Goal: Task Accomplishment & Management: Manage account settings

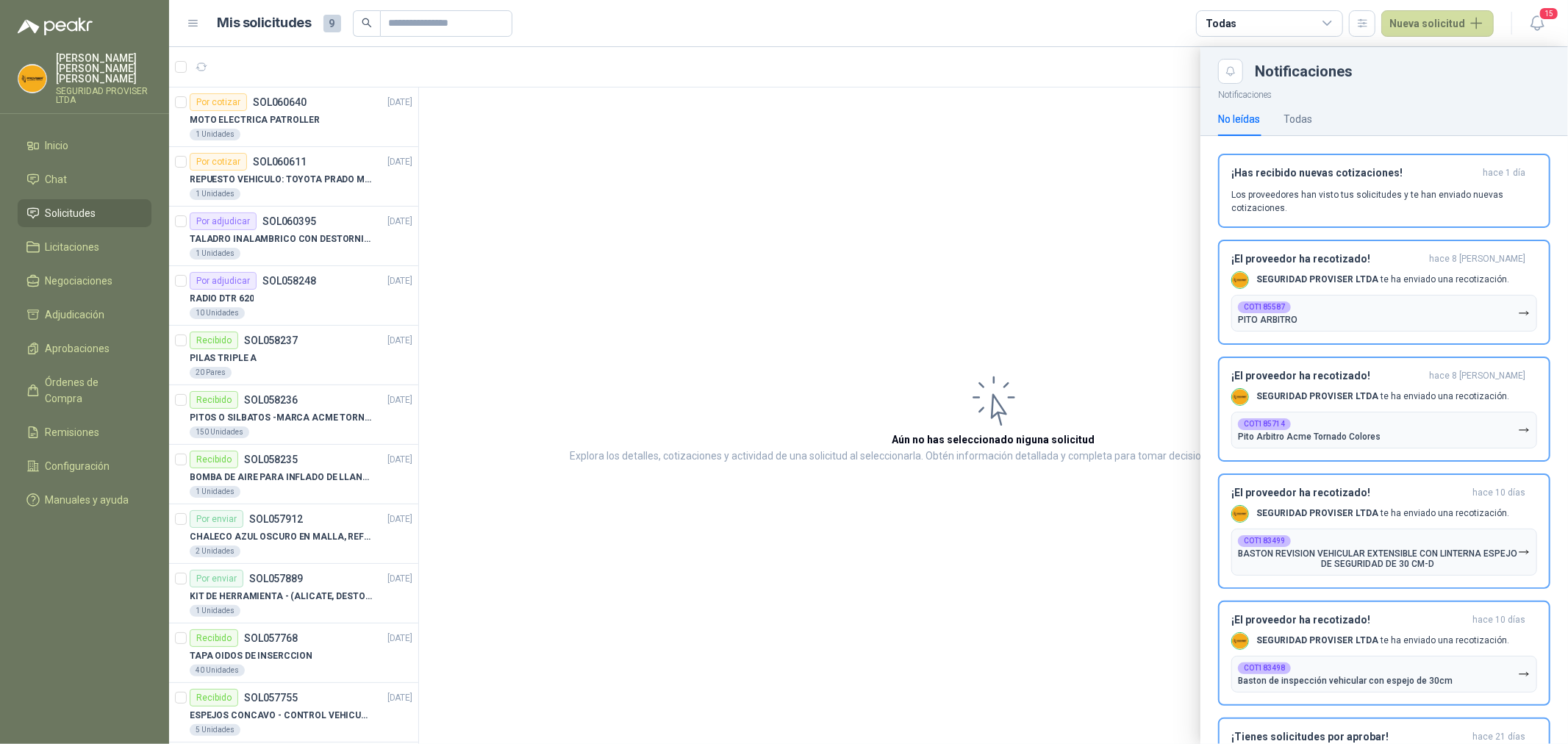
drag, startPoint x: 0, startPoint y: 0, endPoint x: 64, endPoint y: 196, distance: 206.2
click at [64, 205] on span "Solicitudes" at bounding box center [71, 212] width 51 height 16
click at [1546, 13] on span "15" at bounding box center [1548, 13] width 21 height 14
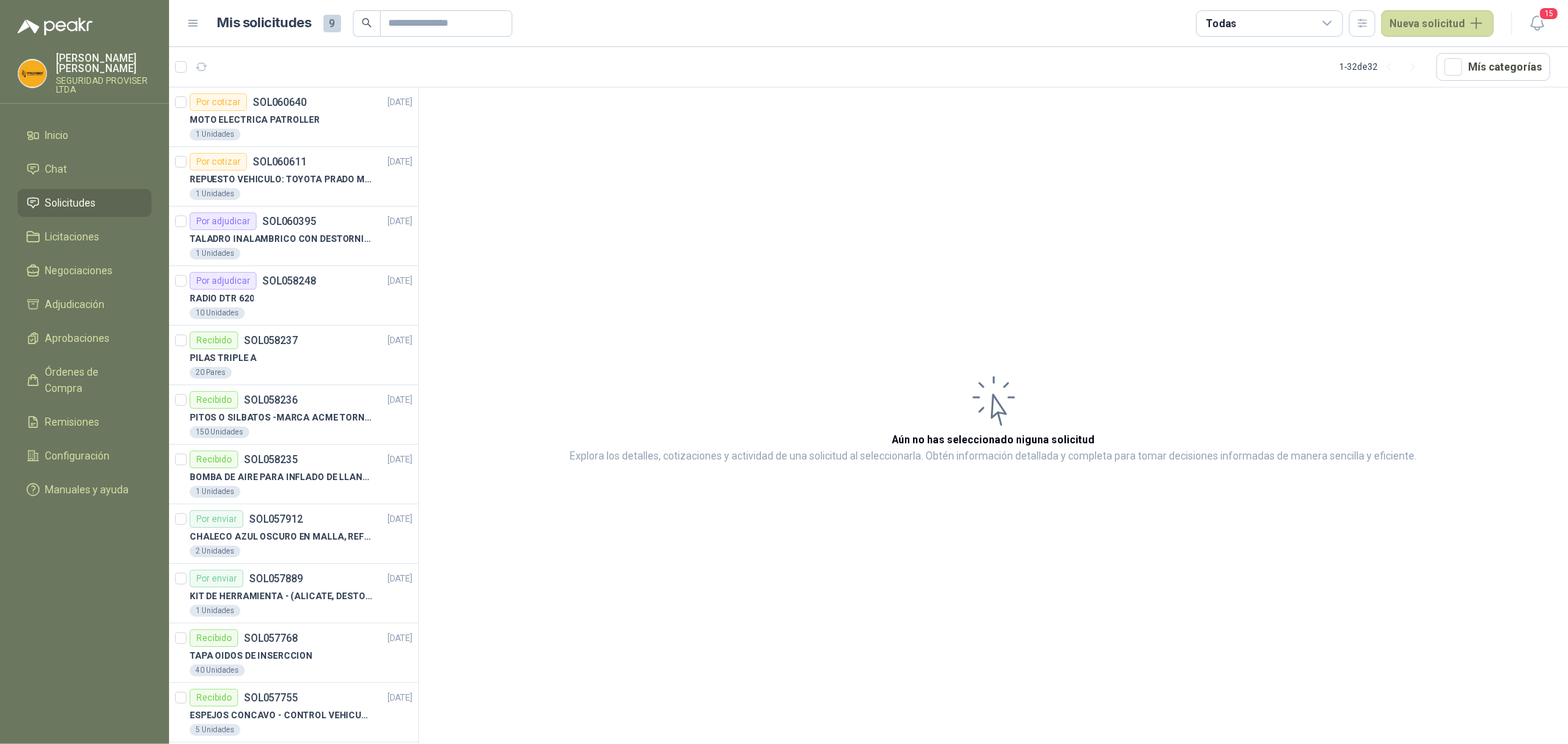
click at [1324, 28] on div "Todas" at bounding box center [1269, 23] width 147 height 26
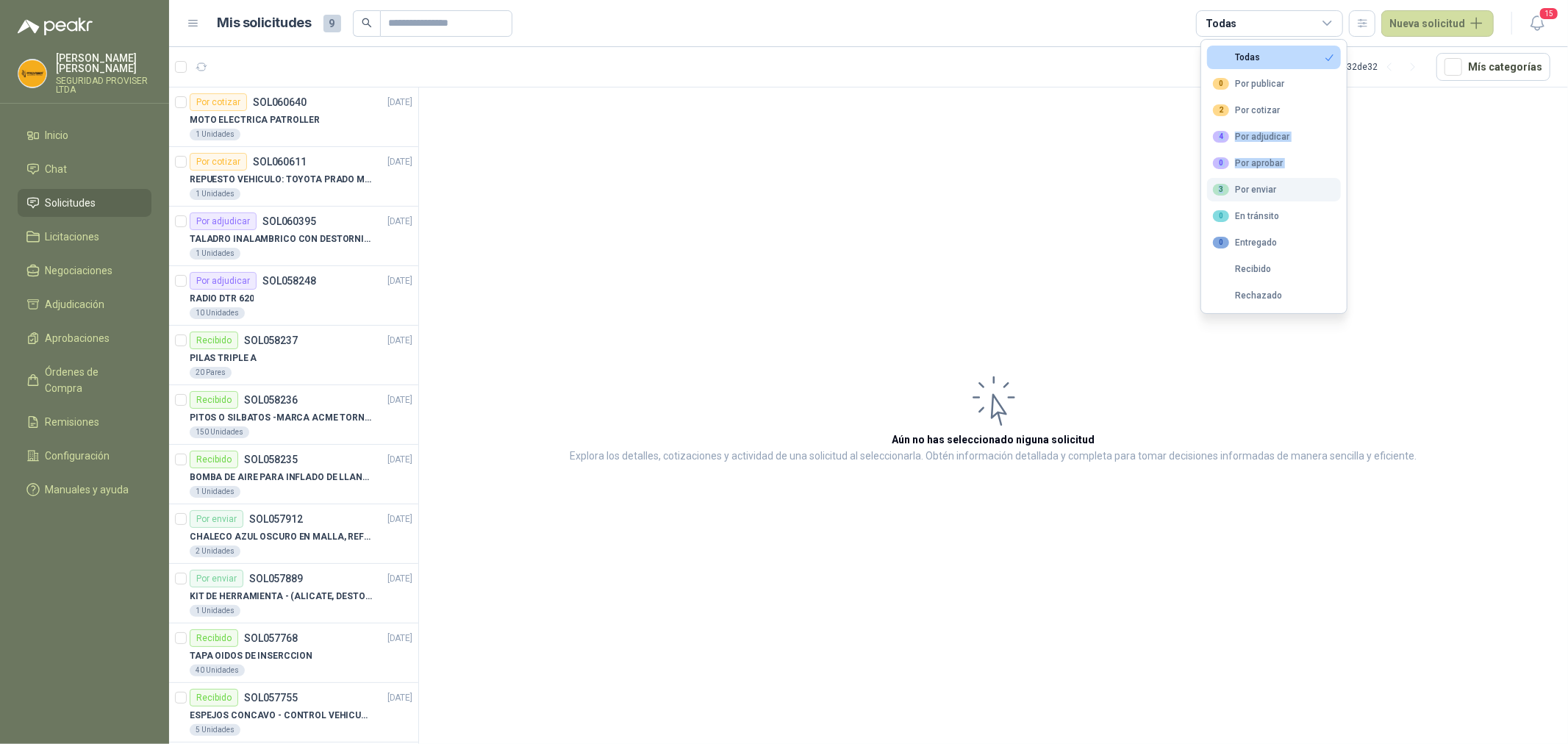
drag, startPoint x: 1277, startPoint y: 114, endPoint x: 1285, endPoint y: 182, distance: 68.5
click at [1285, 182] on ul "Todas 0 Por publicar 2 Por cotizar 4 Por adjudicar 0 Por aprobar 3 Por enviar 0…" at bounding box center [1273, 176] width 145 height 273
click at [1285, 182] on button "3 Por enviar" at bounding box center [1273, 189] width 134 height 23
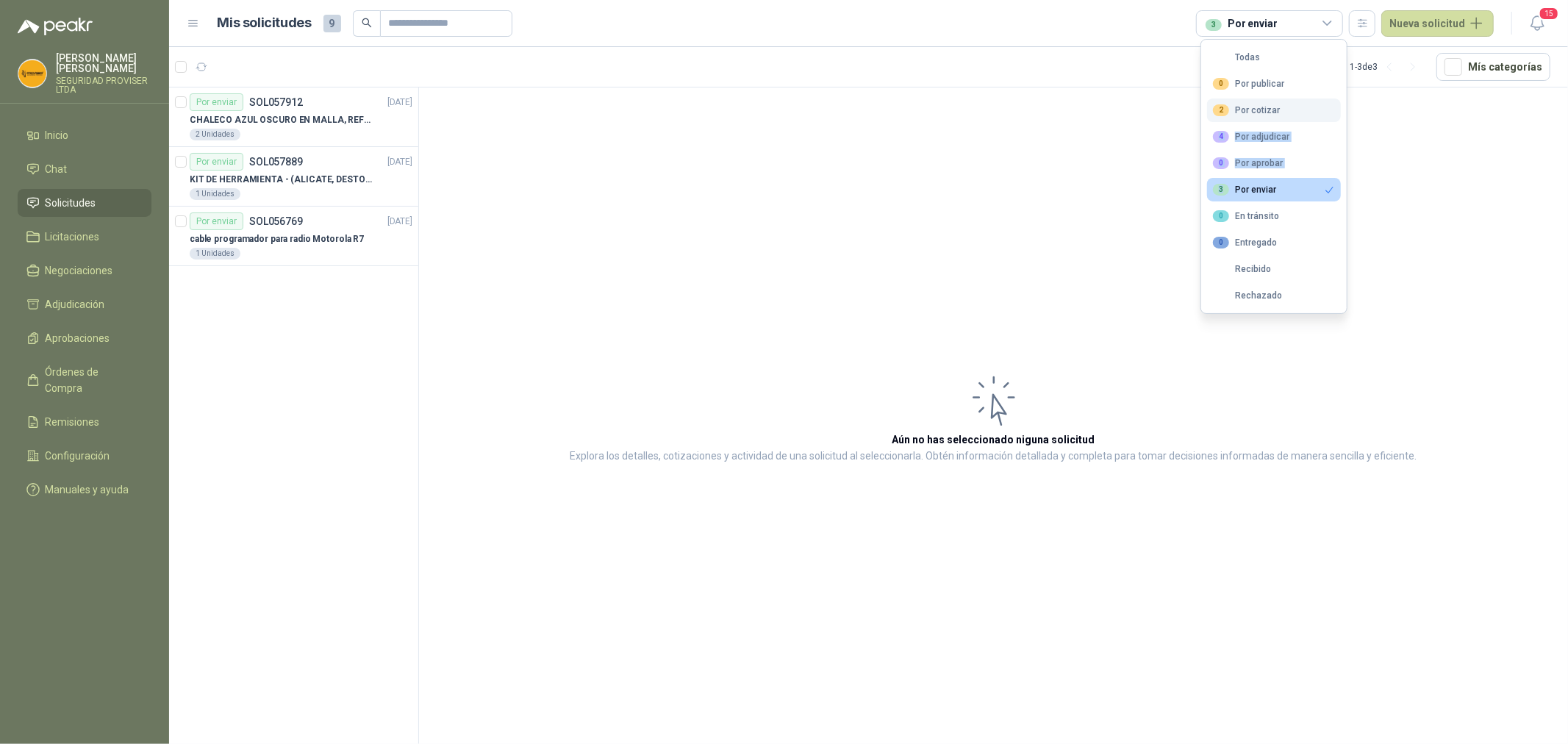
click at [1261, 122] on button "2 Por cotizar" at bounding box center [1273, 109] width 134 height 23
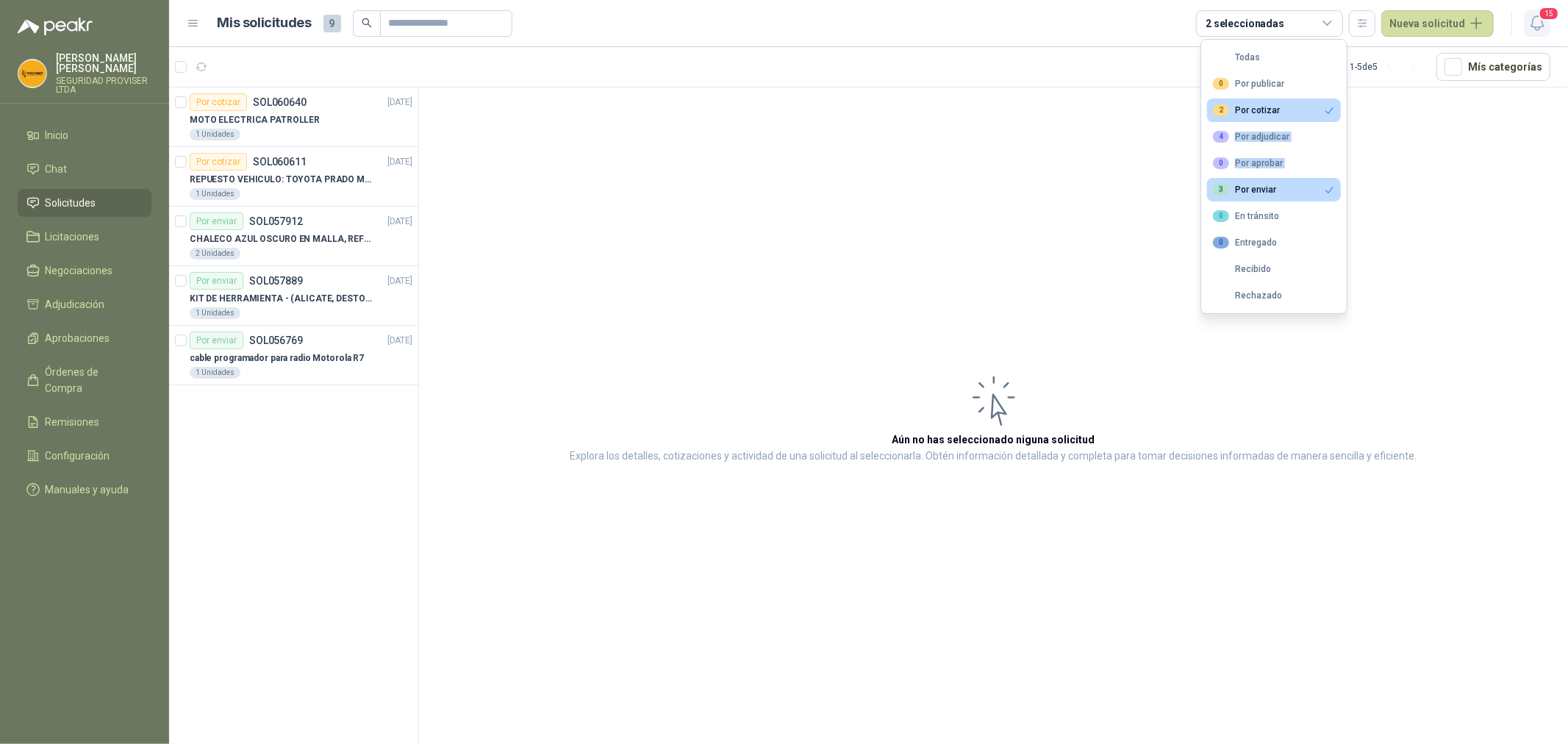
click at [1546, 23] on icon "button" at bounding box center [1537, 23] width 19 height 19
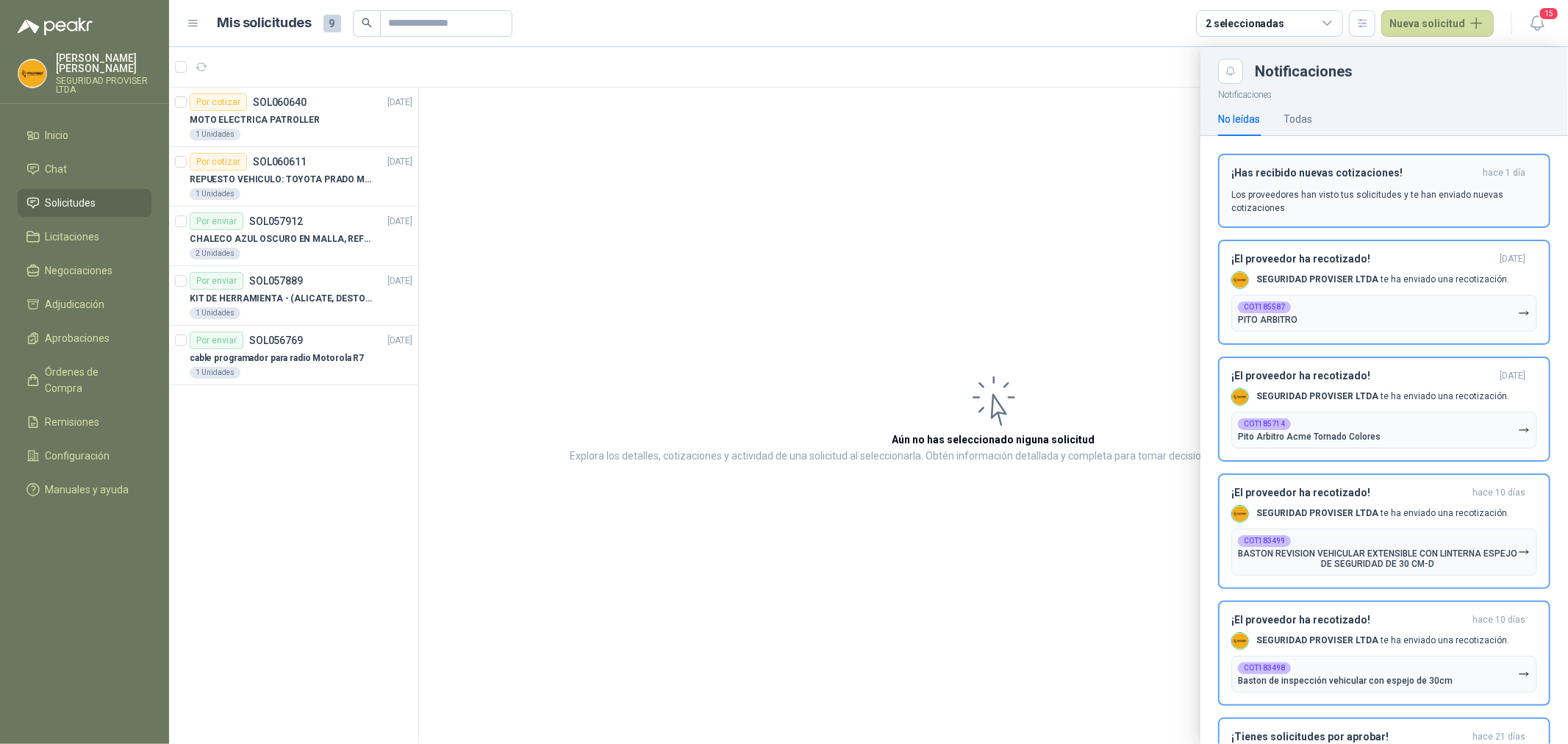
click at [1432, 210] on p "Los proveedores han visto tus solicitudes y te han enviado nuevas cotizaciones." at bounding box center [1384, 201] width 306 height 26
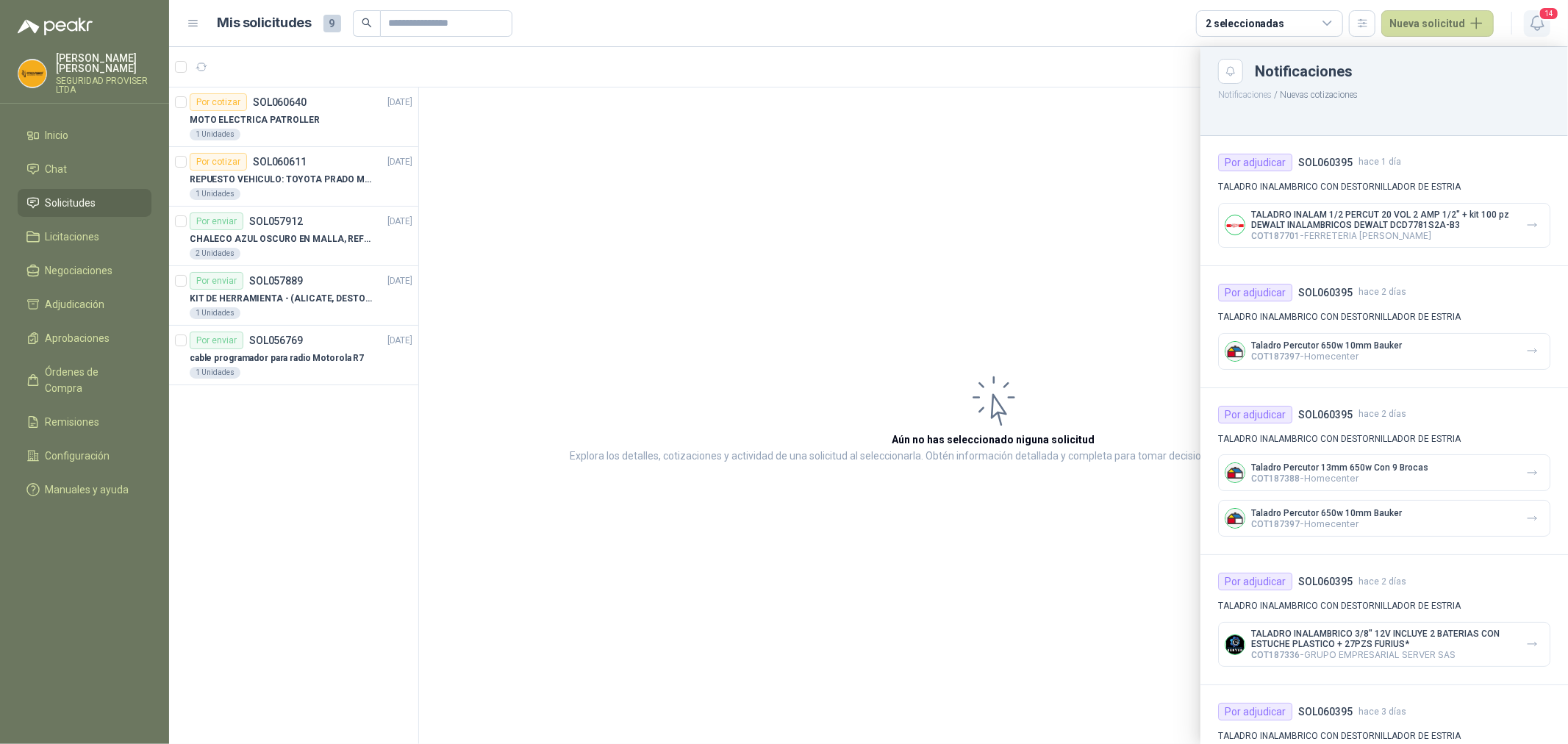
drag, startPoint x: 1548, startPoint y: 16, endPoint x: 1548, endPoint y: 33, distance: 17.0
click at [1548, 16] on span "14" at bounding box center [1548, 13] width 21 height 14
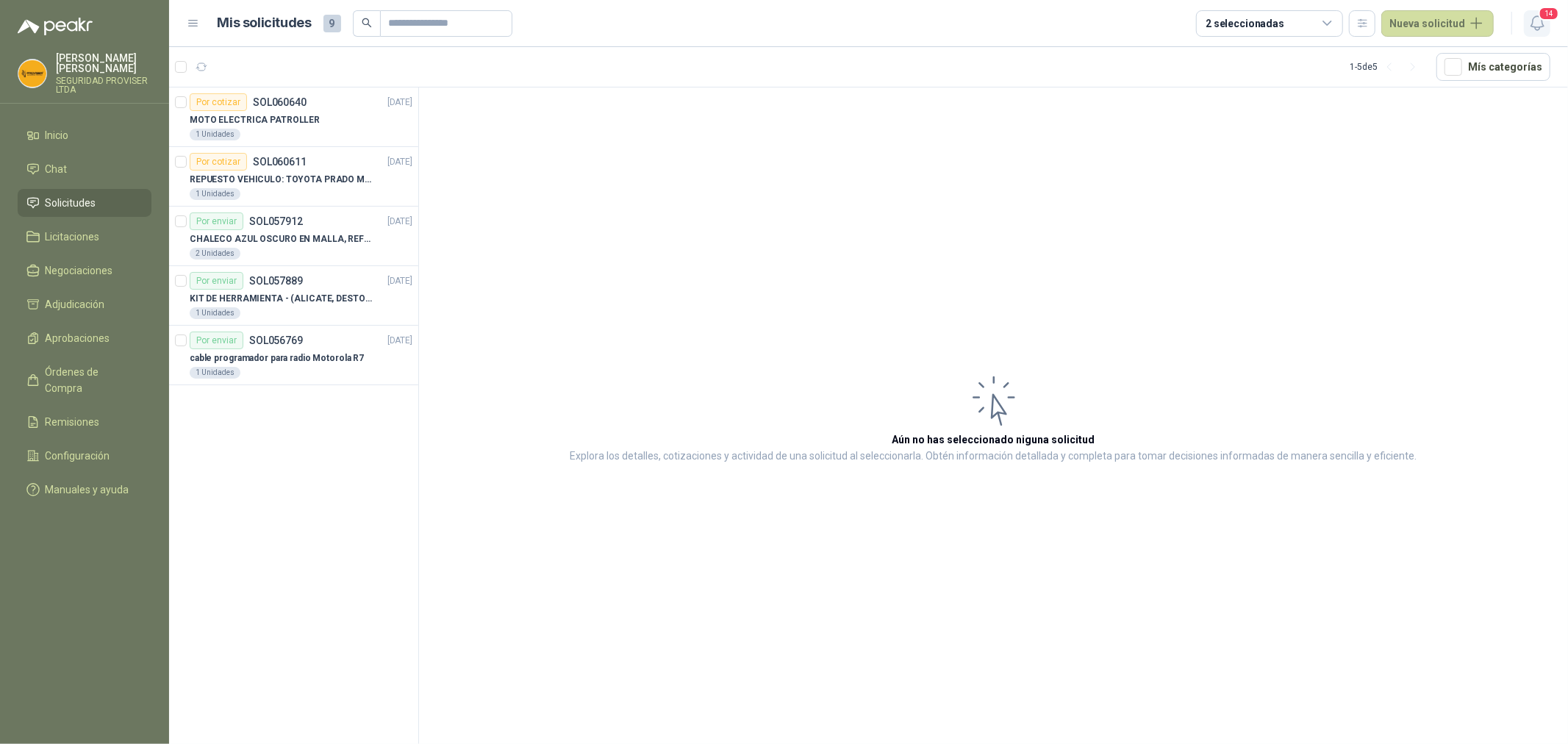
click at [1546, 18] on span "14" at bounding box center [1548, 13] width 21 height 14
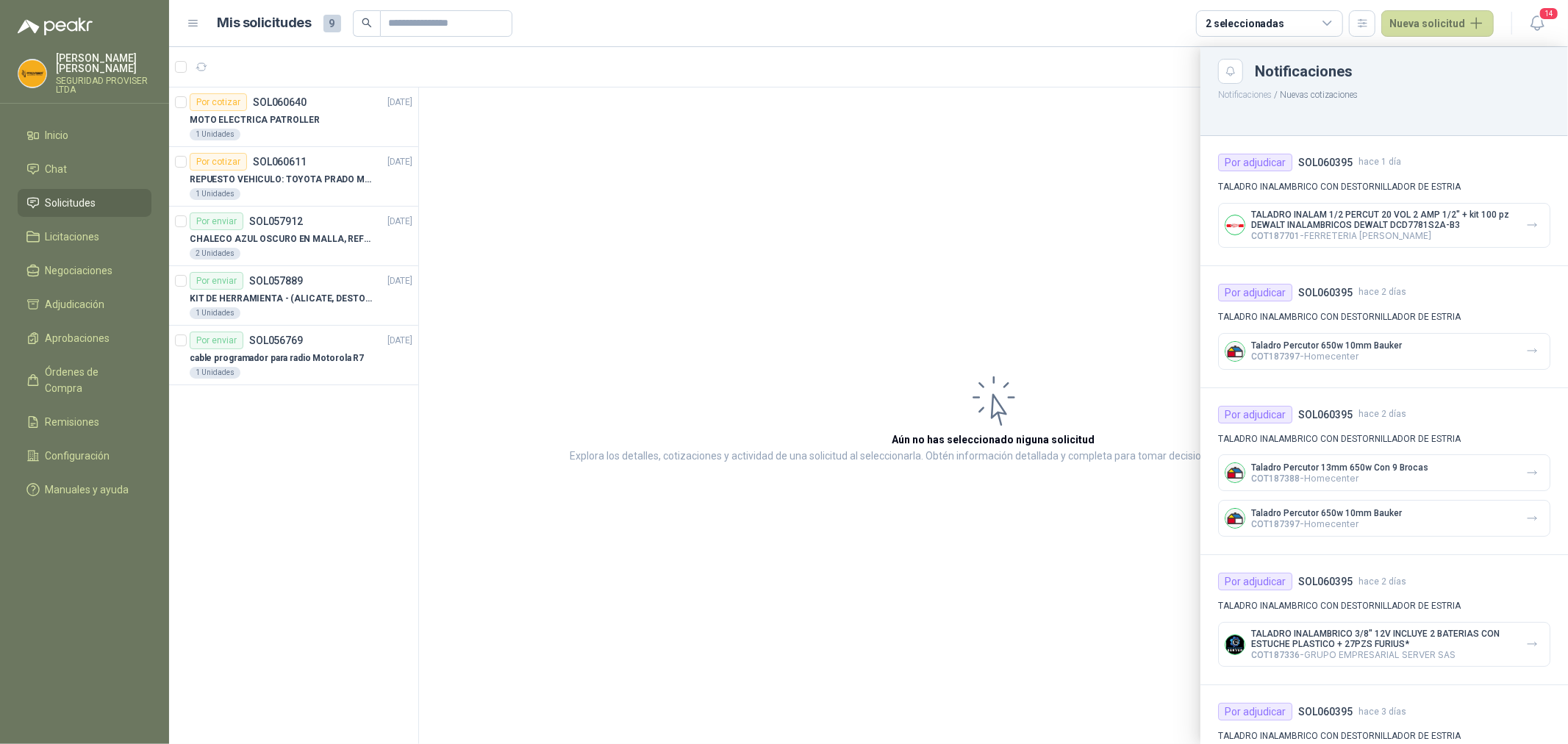
click at [1005, 288] on div at bounding box center [869, 395] width 1399 height 696
